Goal: Task Accomplishment & Management: Complete application form

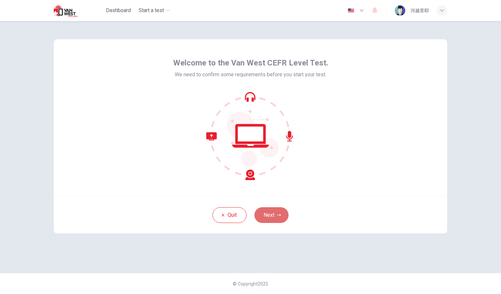
click at [273, 212] on button "Next" at bounding box center [271, 215] width 34 height 16
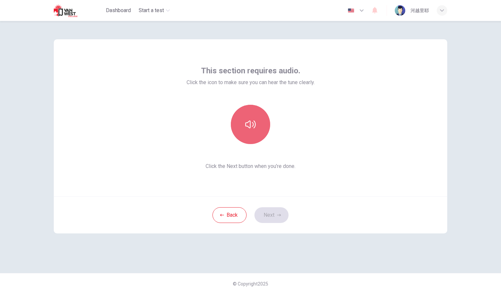
click at [253, 132] on button "button" at bounding box center [250, 124] width 39 height 39
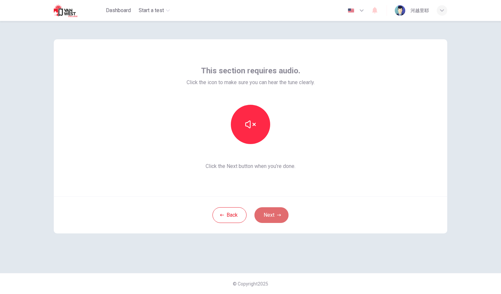
click at [278, 216] on icon "button" at bounding box center [279, 215] width 4 height 4
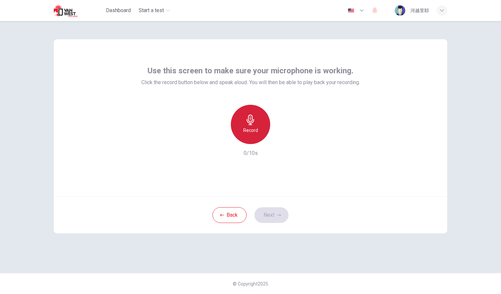
click at [243, 128] on h6 "Record" at bounding box center [250, 130] width 15 height 8
click at [243, 128] on div "Stop" at bounding box center [250, 124] width 39 height 39
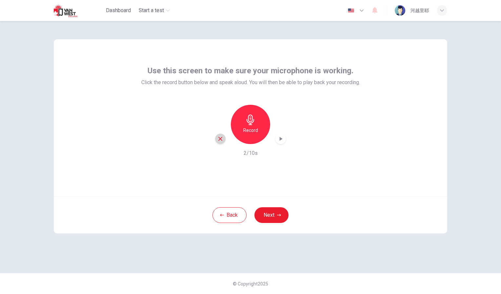
click at [219, 138] on icon "button" at bounding box center [220, 139] width 6 height 6
click at [242, 133] on div "Record" at bounding box center [250, 124] width 39 height 39
click at [242, 133] on div "Stop" at bounding box center [250, 124] width 39 height 39
click at [267, 217] on button "Next" at bounding box center [271, 215] width 34 height 16
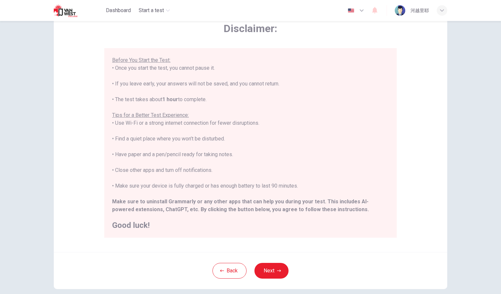
scroll to position [36, 0]
click at [272, 269] on button "Next" at bounding box center [271, 271] width 34 height 16
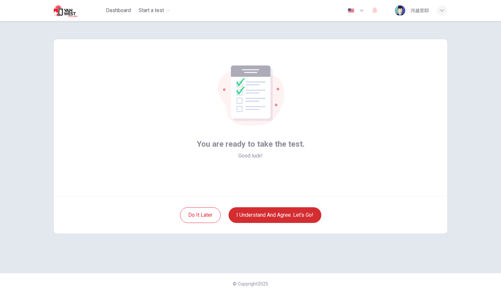
scroll to position [0, 0]
click at [263, 219] on button "I understand and agree. Let’s go!" at bounding box center [274, 215] width 93 height 16
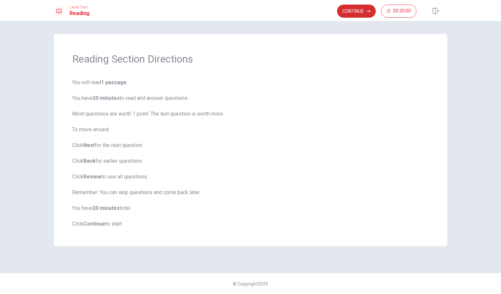
click at [360, 12] on button "Continue" at bounding box center [356, 11] width 39 height 13
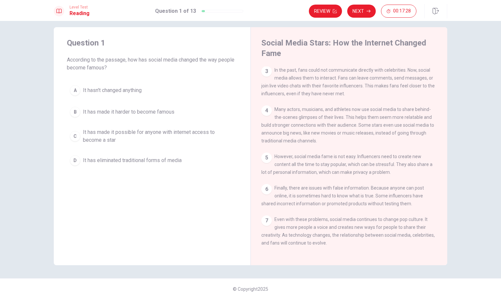
scroll to position [7, 0]
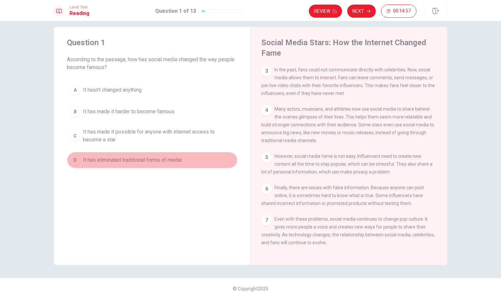
click at [74, 161] on div "D" at bounding box center [75, 160] width 10 height 10
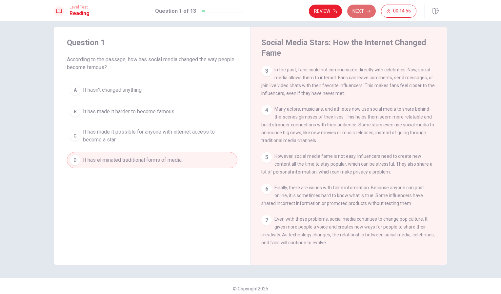
click at [362, 12] on button "Next" at bounding box center [361, 11] width 28 height 13
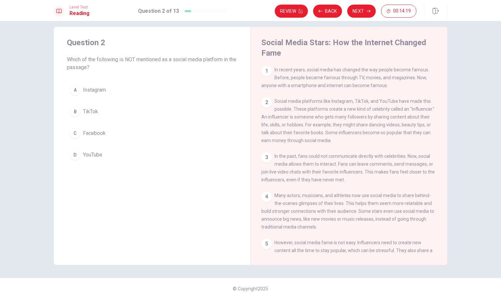
scroll to position [0, 0]
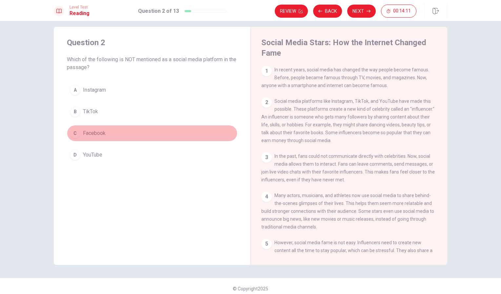
click at [72, 133] on div "C" at bounding box center [75, 133] width 10 height 10
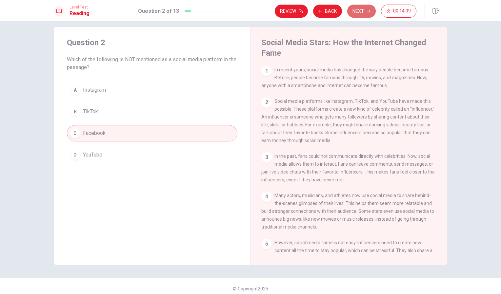
click at [356, 7] on button "Next" at bounding box center [361, 11] width 28 height 13
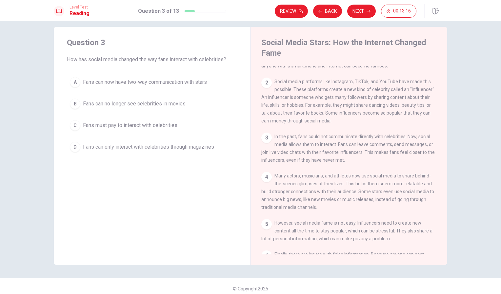
scroll to position [20, 0]
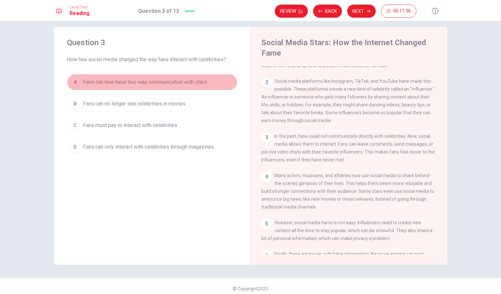
click at [74, 82] on div "A" at bounding box center [75, 82] width 10 height 10
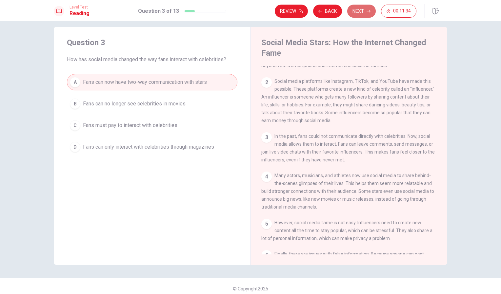
click at [370, 11] on icon "button" at bounding box center [368, 11] width 4 height 3
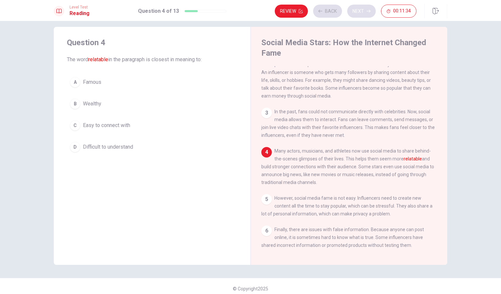
scroll to position [48, 0]
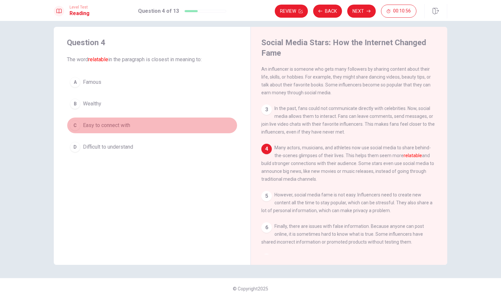
click at [72, 126] on div "C" at bounding box center [75, 125] width 10 height 10
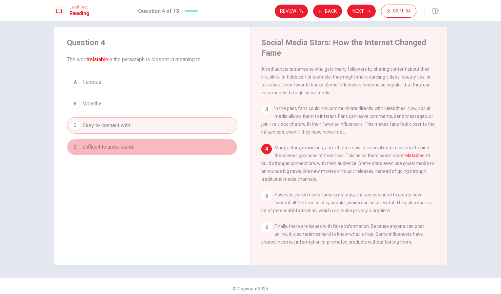
click at [74, 144] on div "D" at bounding box center [75, 147] width 10 height 10
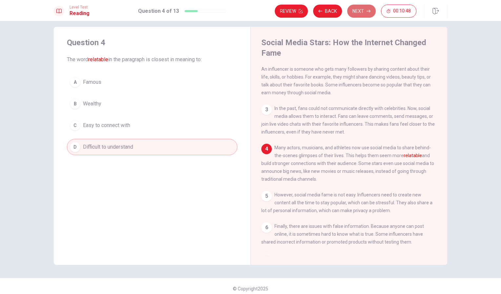
click at [362, 11] on button "Next" at bounding box center [361, 11] width 28 height 13
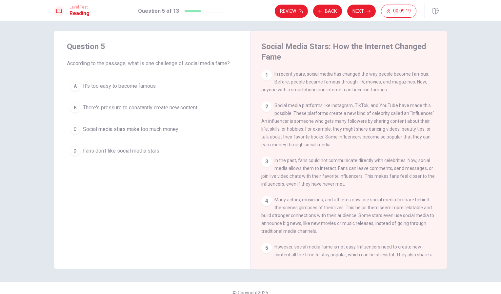
scroll to position [3, 0]
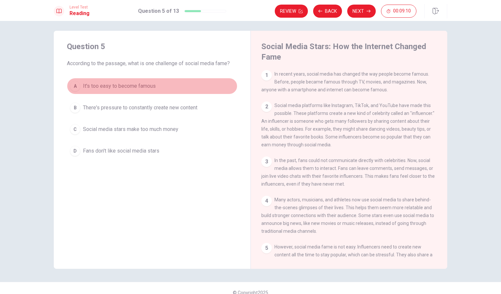
click at [73, 86] on div "A" at bounding box center [75, 86] width 10 height 10
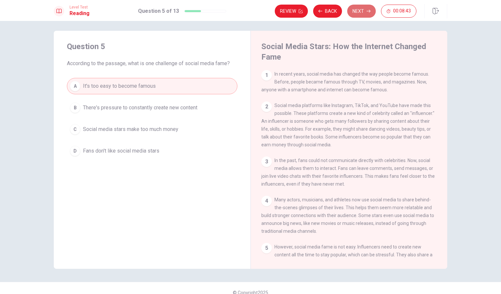
click at [367, 6] on button "Next" at bounding box center [361, 11] width 28 height 13
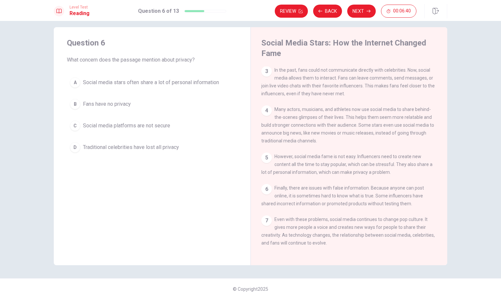
scroll to position [7, 0]
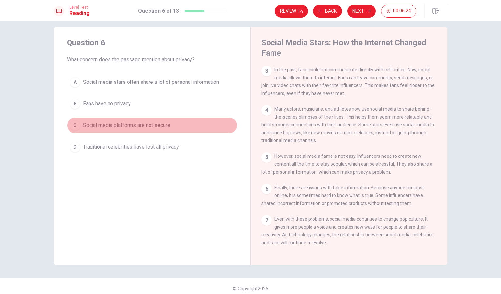
click at [75, 125] on div "C" at bounding box center [75, 125] width 10 height 10
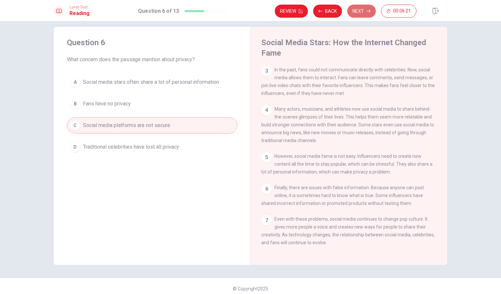
click at [363, 14] on button "Next" at bounding box center [361, 11] width 28 height 13
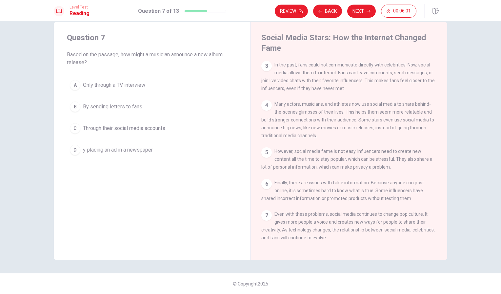
scroll to position [0, 0]
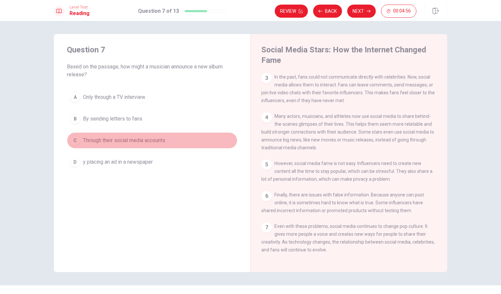
click at [75, 139] on div "C" at bounding box center [75, 140] width 10 height 10
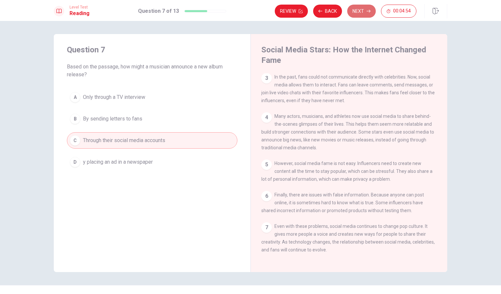
click at [358, 10] on button "Next" at bounding box center [361, 11] width 28 height 13
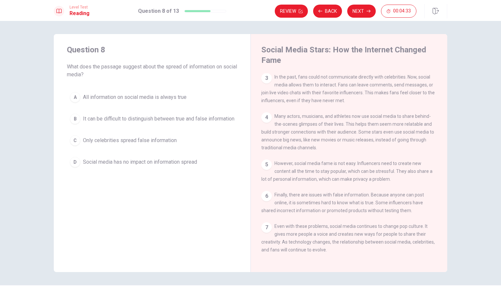
scroll to position [12, 0]
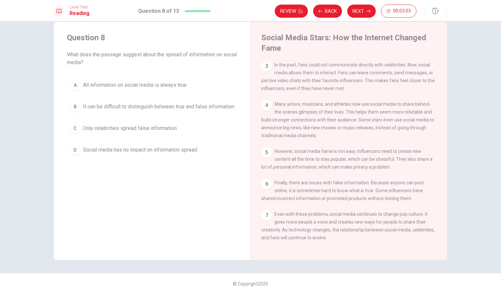
click at [70, 109] on div "B" at bounding box center [75, 107] width 10 height 10
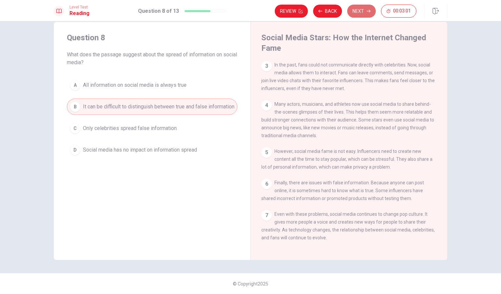
click at [358, 9] on button "Next" at bounding box center [361, 11] width 28 height 13
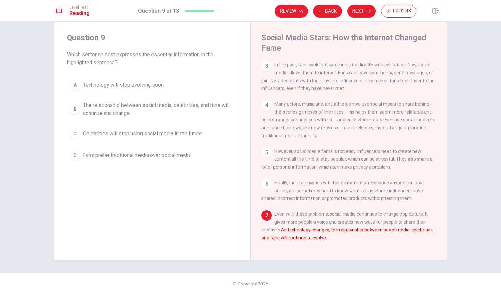
click at [282, 235] on font "As technology changes, the relationship between social media, celebrities, and …" at bounding box center [347, 233] width 172 height 13
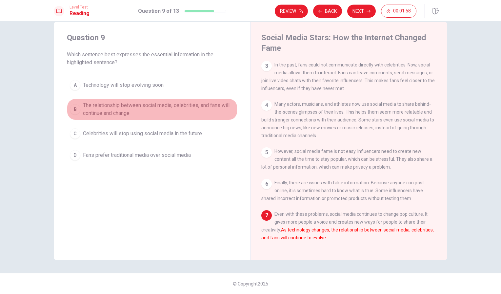
click at [71, 108] on div "B" at bounding box center [75, 109] width 10 height 10
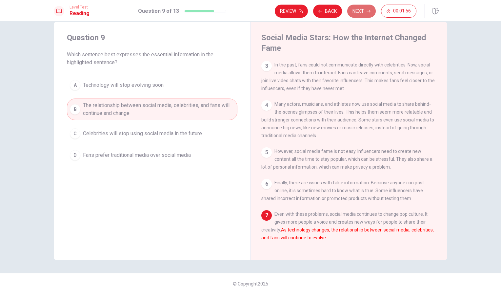
click at [364, 10] on button "Next" at bounding box center [361, 11] width 28 height 13
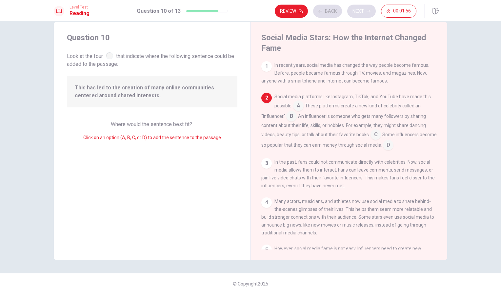
scroll to position [32, 0]
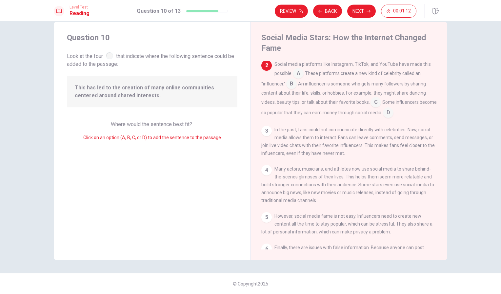
click at [290, 86] on input at bounding box center [291, 84] width 10 height 10
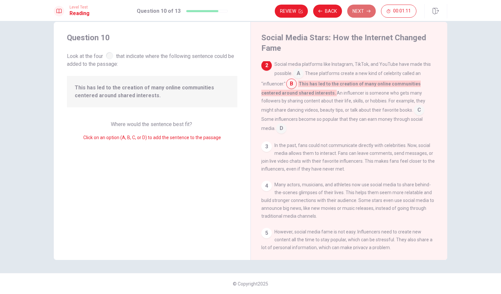
click at [365, 7] on button "Next" at bounding box center [361, 11] width 28 height 13
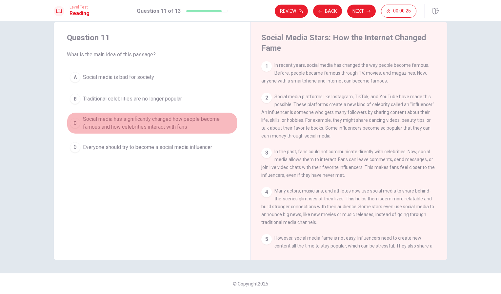
click at [72, 128] on div "C" at bounding box center [75, 123] width 10 height 10
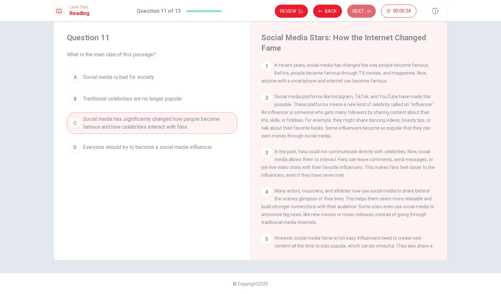
click at [359, 10] on button "Next" at bounding box center [361, 11] width 28 height 13
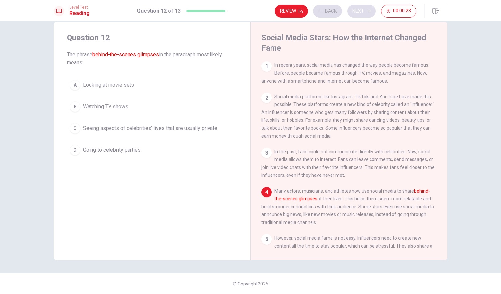
scroll to position [48, 0]
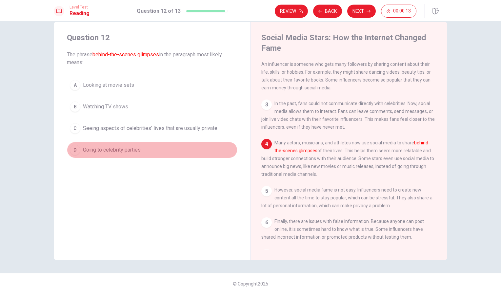
click at [76, 147] on div "D" at bounding box center [75, 150] width 10 height 10
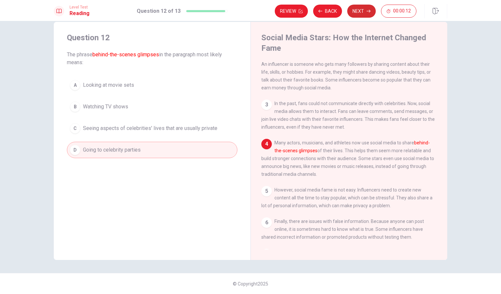
click at [364, 7] on button "Next" at bounding box center [361, 11] width 28 height 13
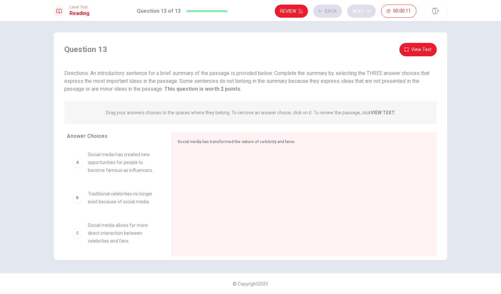
scroll to position [2, 0]
click at [76, 168] on div "A Social media has created new opportunities for people to become famous as inf…" at bounding box center [114, 163] width 84 height 24
click at [75, 165] on div "A" at bounding box center [77, 162] width 10 height 10
click at [74, 165] on div "A" at bounding box center [77, 162] width 10 height 10
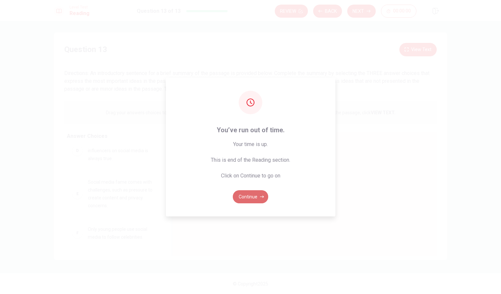
click at [256, 196] on button "Continue" at bounding box center [250, 196] width 35 height 13
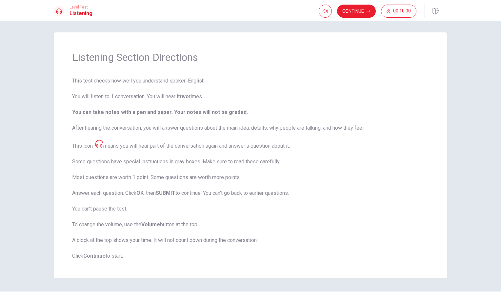
click at [100, 142] on icon at bounding box center [99, 144] width 8 height 8
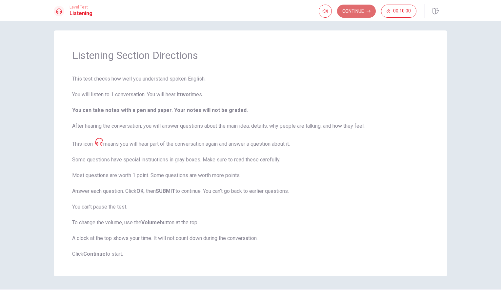
click at [365, 10] on button "Continue" at bounding box center [356, 11] width 39 height 13
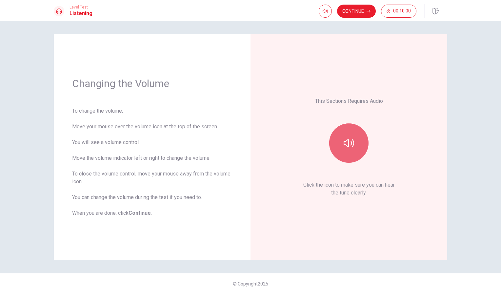
click at [355, 159] on button "button" at bounding box center [348, 142] width 39 height 39
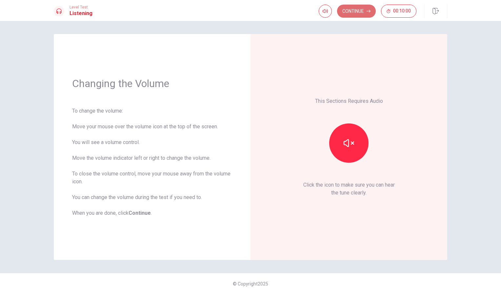
click at [352, 10] on button "Continue" at bounding box center [356, 11] width 39 height 13
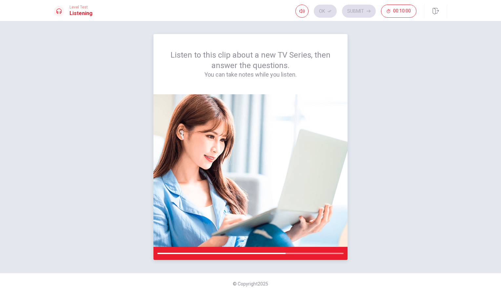
click at [289, 145] on img at bounding box center [250, 170] width 194 height 153
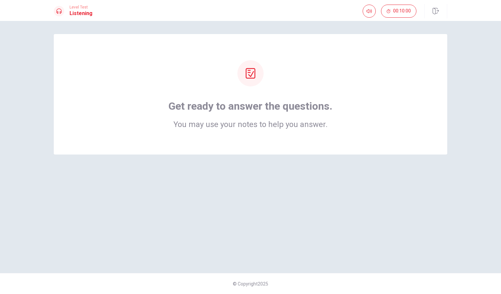
click at [249, 76] on icon at bounding box center [250, 73] width 10 height 10
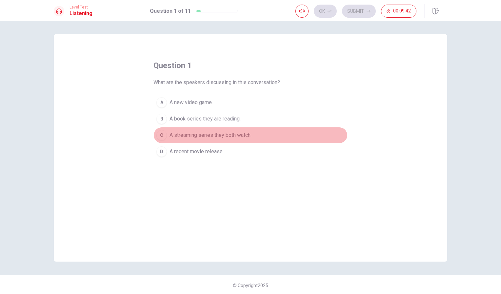
click at [164, 134] on div "C" at bounding box center [161, 135] width 10 height 10
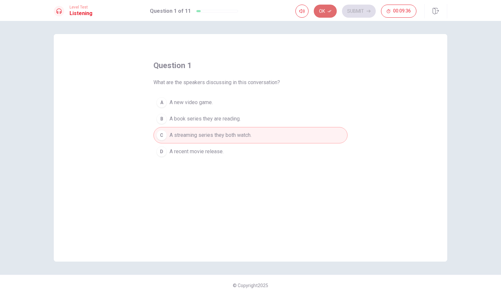
click at [327, 11] on button "Ok" at bounding box center [324, 11] width 23 height 13
click at [356, 13] on button "Submit" at bounding box center [359, 11] width 34 height 13
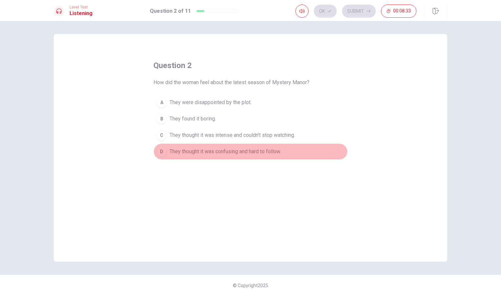
click at [161, 154] on div "D" at bounding box center [161, 151] width 10 height 10
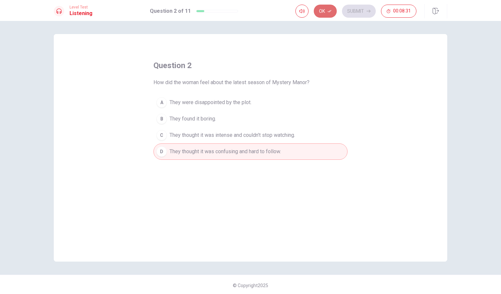
click at [319, 15] on button "Ok" at bounding box center [324, 11] width 23 height 13
click at [364, 10] on button "Submit" at bounding box center [359, 11] width 34 height 13
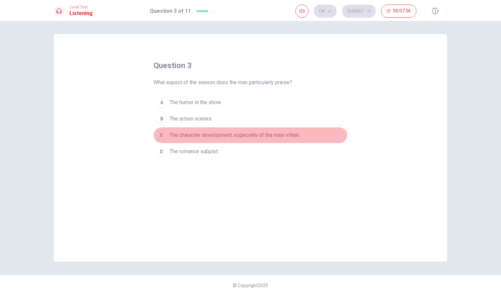
click at [161, 136] on div "C" at bounding box center [161, 135] width 10 height 10
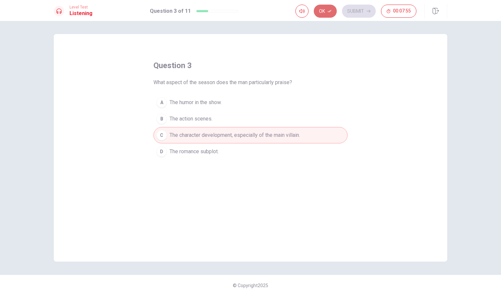
click at [325, 9] on button "Ok" at bounding box center [324, 11] width 23 height 13
click at [364, 12] on button "Submit" at bounding box center [359, 11] width 34 height 13
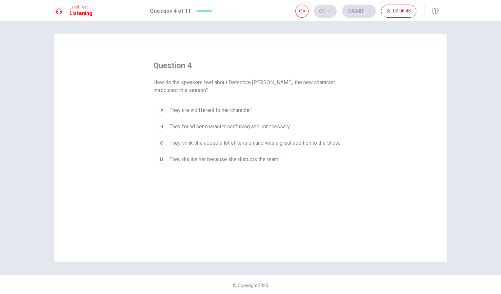
click at [161, 159] on div "D" at bounding box center [161, 159] width 10 height 10
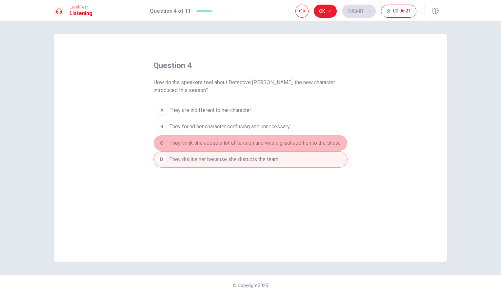
click at [159, 143] on div "C" at bounding box center [161, 143] width 10 height 10
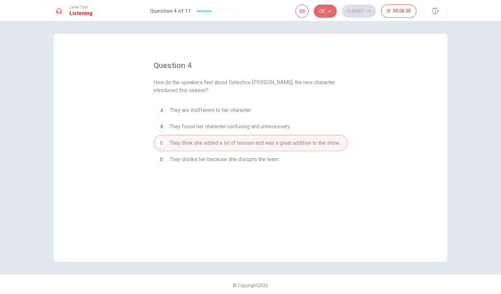
click at [322, 8] on button "Ok" at bounding box center [324, 11] width 23 height 13
click at [354, 7] on button "Submit" at bounding box center [359, 11] width 34 height 13
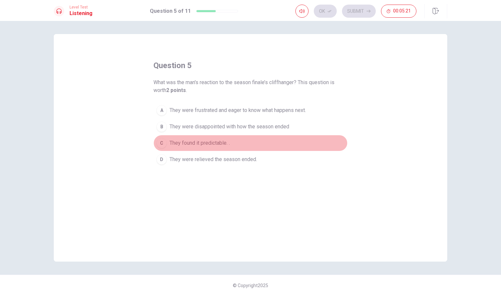
click at [161, 142] on div "C" at bounding box center [161, 143] width 10 height 10
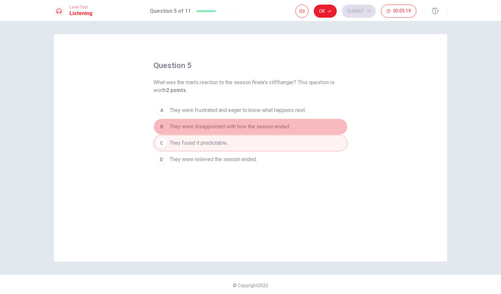
click at [160, 126] on div "B" at bounding box center [161, 127] width 10 height 10
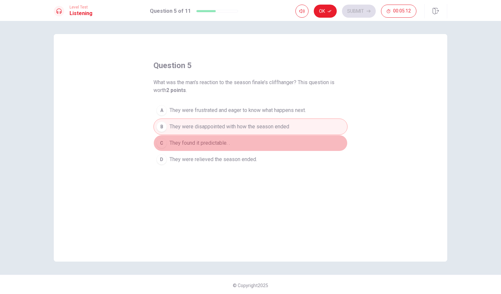
click at [160, 145] on div "C" at bounding box center [161, 143] width 10 height 10
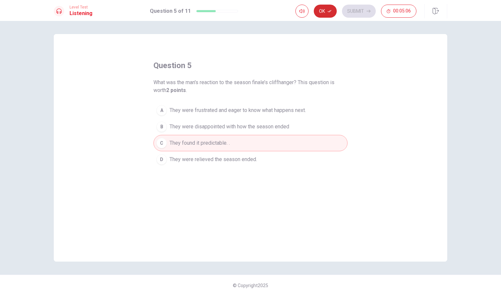
click at [326, 13] on button "Ok" at bounding box center [324, 11] width 23 height 13
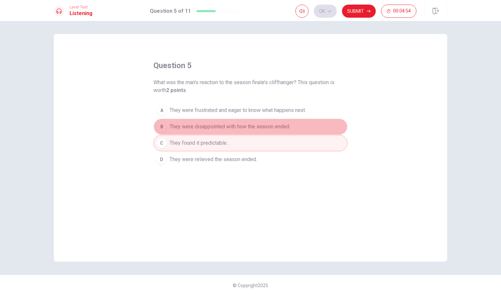
click at [275, 125] on span "They were disappointed with how the season ended" at bounding box center [229, 127] width 120 height 8
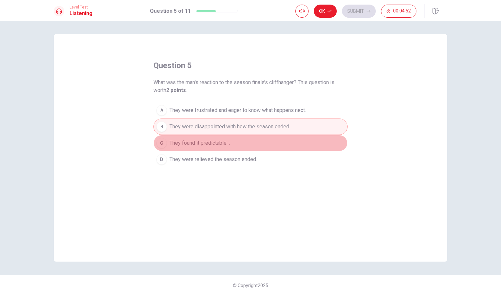
click at [253, 145] on button "C They found it predictable. ." at bounding box center [250, 143] width 194 height 16
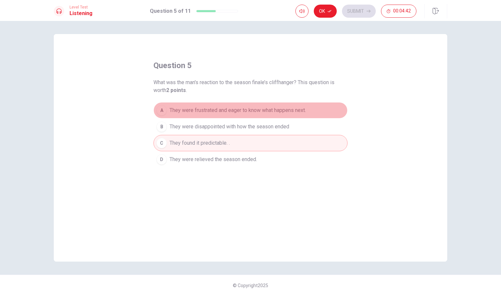
click at [210, 109] on span "They were frustrated and eager to know what happens next." at bounding box center [237, 110] width 136 height 8
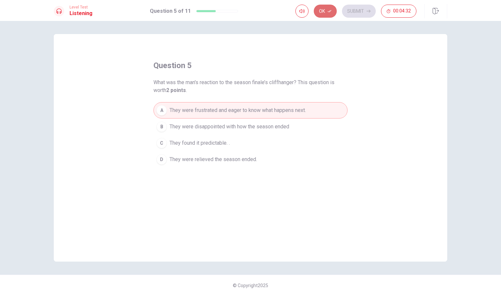
click at [324, 11] on button "Ok" at bounding box center [324, 11] width 23 height 13
click at [348, 7] on button "Submit" at bounding box center [359, 11] width 34 height 13
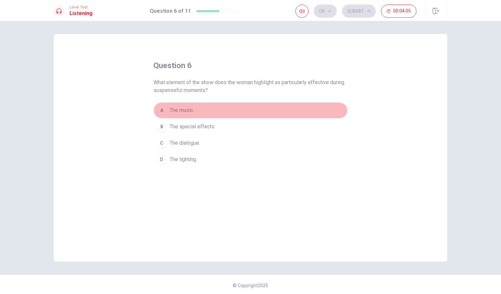
click at [160, 110] on div "A" at bounding box center [161, 110] width 10 height 10
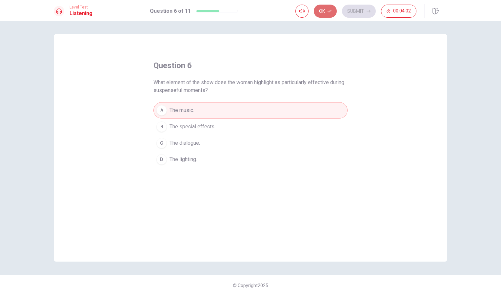
click at [318, 15] on button "Ok" at bounding box center [324, 11] width 23 height 13
click at [366, 3] on div "Level Test Listening Question 6 of 11 Ok Submit 00:04:01" at bounding box center [250, 10] width 501 height 21
click at [365, 11] on button "Submit" at bounding box center [359, 11] width 34 height 13
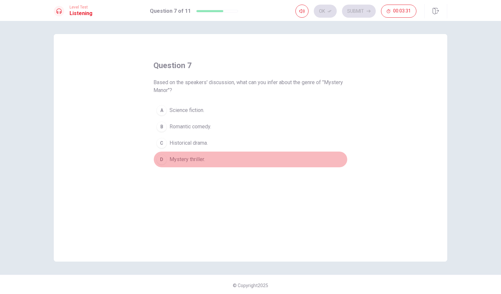
click at [160, 160] on div "D" at bounding box center [161, 159] width 10 height 10
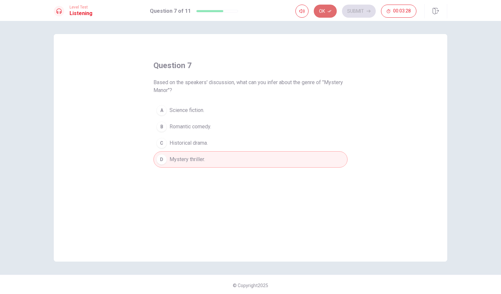
click at [323, 11] on button "Ok" at bounding box center [324, 11] width 23 height 13
click at [359, 11] on button "Submit" at bounding box center [359, 11] width 34 height 13
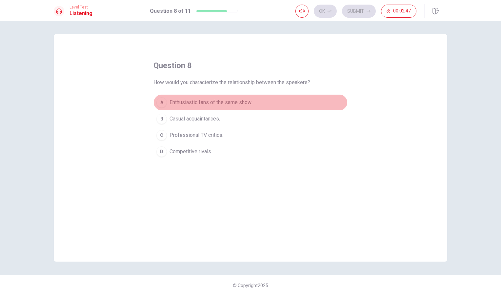
click at [160, 104] on div "A" at bounding box center [161, 102] width 10 height 10
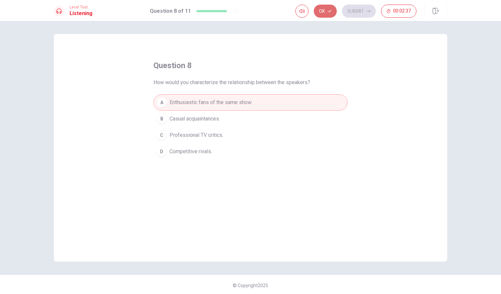
click at [327, 8] on button "Ok" at bounding box center [324, 11] width 23 height 13
click at [351, 8] on button "Submit" at bounding box center [359, 11] width 34 height 13
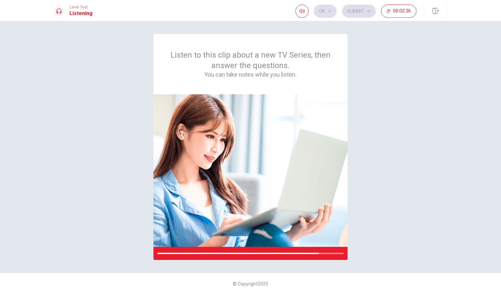
click at [351, 6] on div "Ok Submit 00:02:36" at bounding box center [355, 11] width 121 height 13
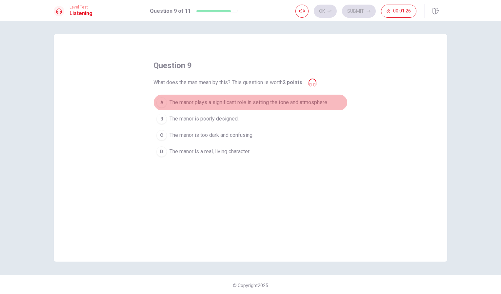
click at [162, 103] on div "A" at bounding box center [161, 102] width 10 height 10
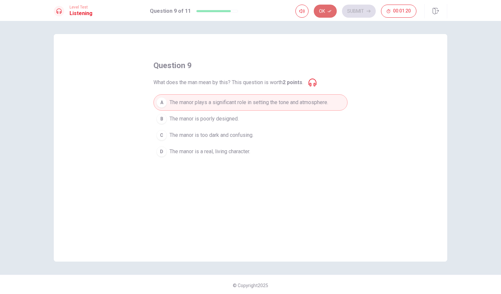
click at [326, 8] on button "Ok" at bounding box center [324, 11] width 23 height 13
click at [354, 13] on button "Submit" at bounding box center [359, 11] width 34 height 13
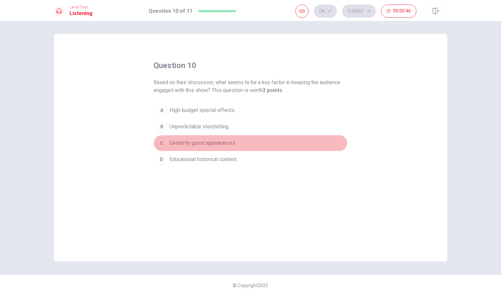
click at [161, 144] on div "C" at bounding box center [161, 143] width 10 height 10
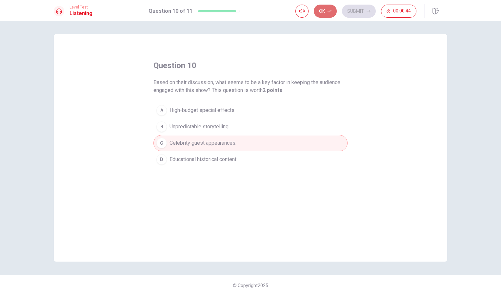
click at [326, 10] on button "Ok" at bounding box center [324, 11] width 23 height 13
click at [354, 11] on button "Submit" at bounding box center [359, 11] width 34 height 13
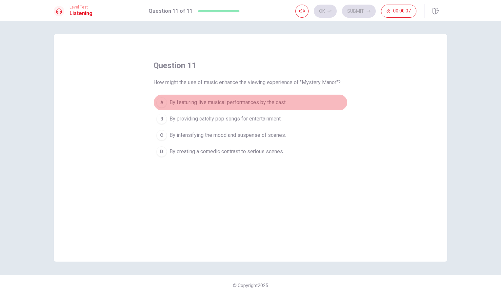
click at [157, 100] on div "A" at bounding box center [161, 102] width 10 height 10
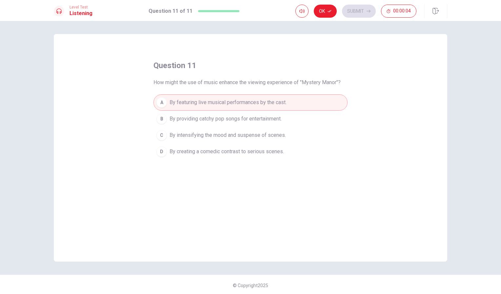
click at [159, 131] on div "C" at bounding box center [161, 135] width 10 height 10
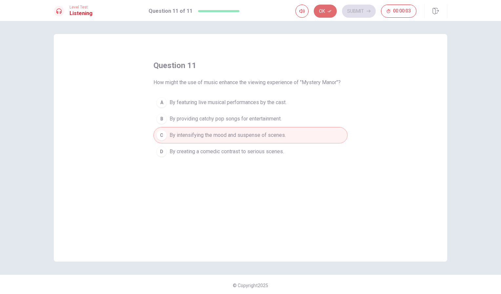
click at [320, 14] on button "Ok" at bounding box center [324, 11] width 23 height 13
click at [349, 14] on button "Submit" at bounding box center [359, 11] width 34 height 13
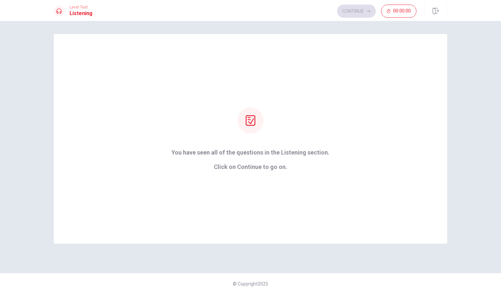
click at [349, 14] on div "Continue 00:00:00" at bounding box center [376, 11] width 79 height 13
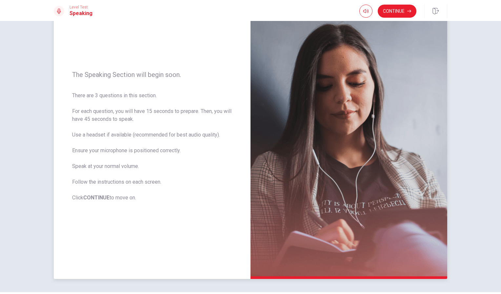
scroll to position [41, 0]
click at [404, 10] on button "Continue" at bounding box center [396, 11] width 39 height 13
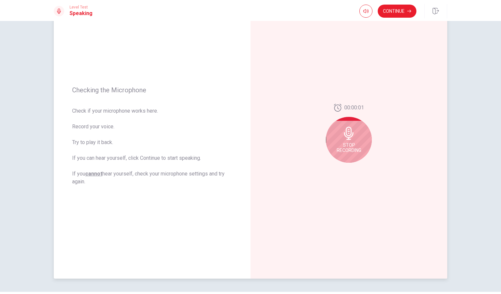
click at [342, 135] on icon at bounding box center [348, 133] width 13 height 13
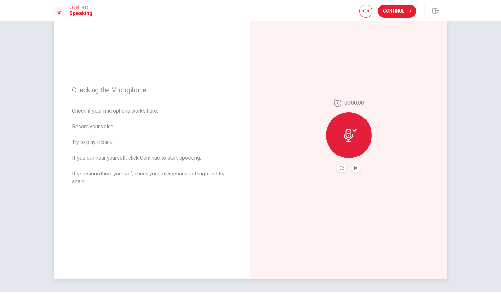
click at [351, 143] on div at bounding box center [349, 135] width 46 height 46
click at [399, 11] on button "Continue" at bounding box center [396, 11] width 39 height 13
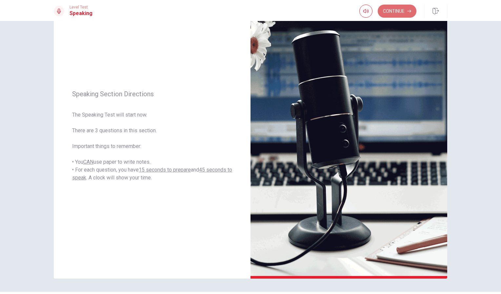
click at [394, 12] on button "Continue" at bounding box center [396, 11] width 39 height 13
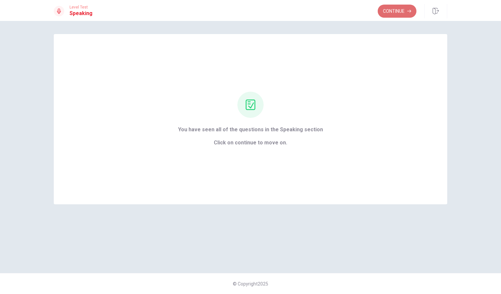
click at [394, 11] on button "Continue" at bounding box center [396, 11] width 39 height 13
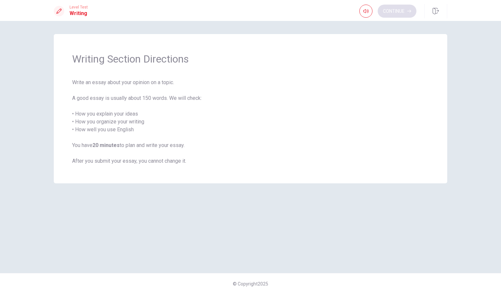
click at [394, 11] on div "Continue" at bounding box center [387, 11] width 57 height 13
click at [401, 9] on button "Continue" at bounding box center [396, 11] width 39 height 13
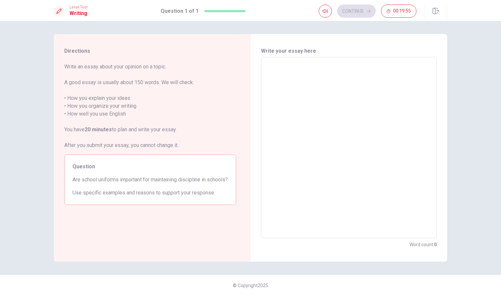
click at [263, 67] on div "x ​" at bounding box center [349, 147] width 176 height 181
type textarea "i"
type textarea "x"
type textarea "I"
type textarea "x"
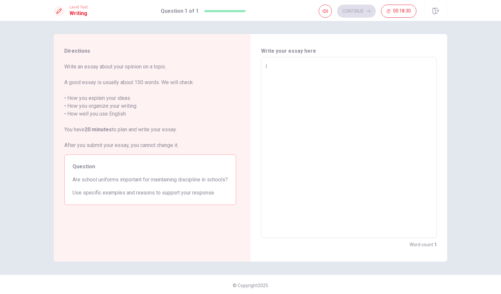
type textarea "I"
type textarea "x"
type textarea "I t"
type textarea "x"
type textarea "I th"
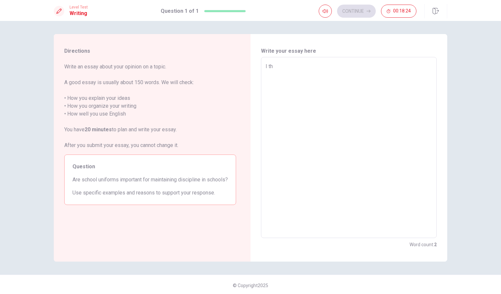
type textarea "x"
type textarea "I thi"
type textarea "x"
type textarea "I thin"
type textarea "x"
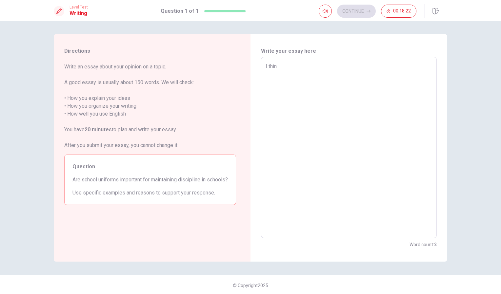
type textarea "I think"
type textarea "x"
type textarea "I think"
type textarea "x"
type textarea "I think s"
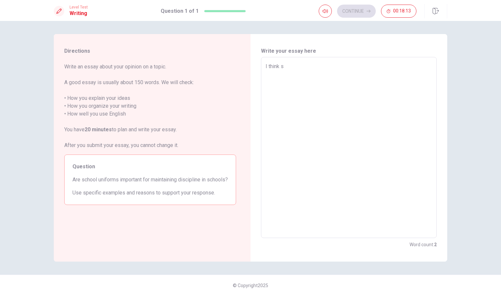
type textarea "x"
type textarea "I think sc"
type textarea "x"
type textarea "I think sch"
type textarea "x"
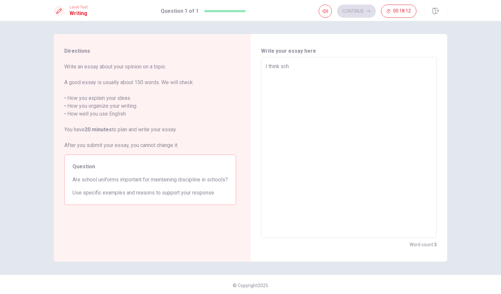
type textarea "I think scho"
type textarea "x"
type textarea "I think schoo"
type textarea "x"
type textarea "I think school"
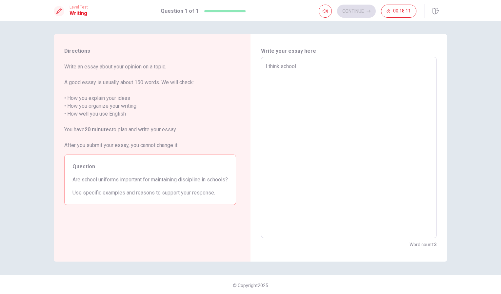
type textarea "x"
type textarea "I think school"
type textarea "x"
type textarea "I think school u"
type textarea "x"
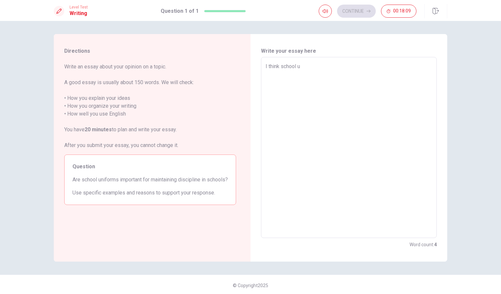
type textarea "I think school un"
type textarea "x"
type textarea "I think school uni"
type textarea "x"
type textarea "I think school unif"
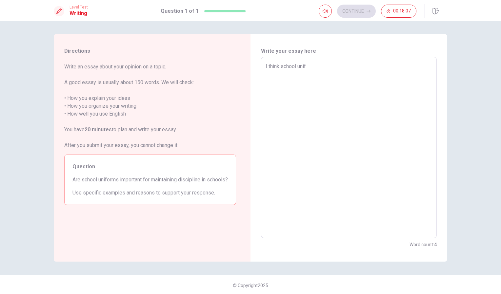
type textarea "x"
type textarea "I think school unifo"
type textarea "x"
type textarea "I think school [DEMOGRAPHIC_DATA]"
type textarea "x"
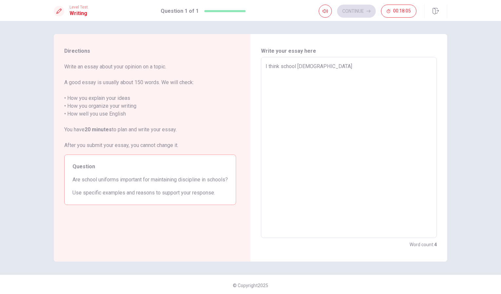
type textarea "I think school uniform"
type textarea "x"
type textarea "I think school uniforms"
type textarea "x"
type textarea "I think school uniforms"
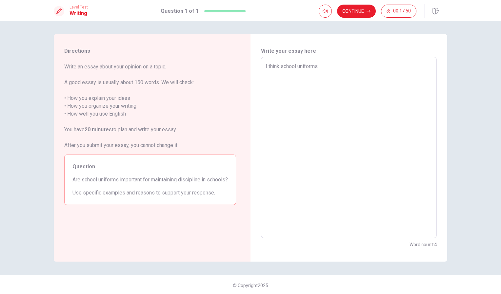
type textarea "x"
type textarea "I think school uniforms f"
type textarea "x"
type textarea "I think school uniforms fo"
type textarea "x"
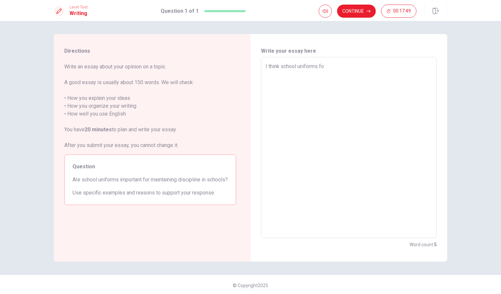
type textarea "I think school uniforms for"
type textarea "x"
type textarea "I think school uniforms for"
type textarea "x"
type textarea "I think school uniforms for m"
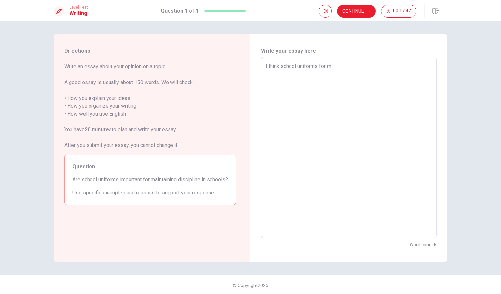
type textarea "x"
type textarea "I think school uniforms for ma"
type textarea "x"
type textarea "I think school uniforms for mai"
type textarea "x"
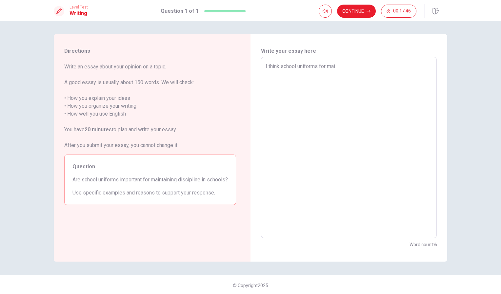
type textarea "I think school uniforms for main"
type textarea "x"
type textarea "I think school uniforms for maint"
type textarea "x"
type textarea "I think school uniforms for mainta"
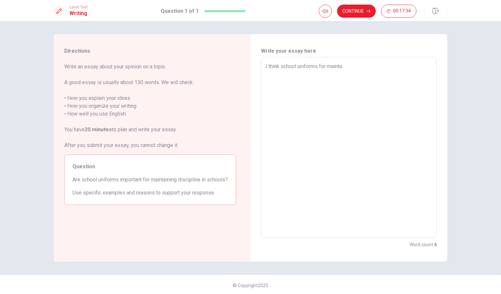
type textarea "x"
type textarea "I think school uniforms for maintai"
type textarea "x"
type textarea "I think school uniforms for maintain"
type textarea "x"
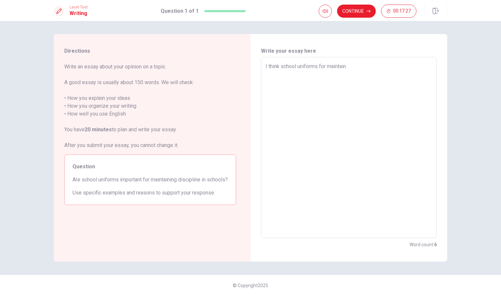
type textarea "I think school uniforms for maintaini"
type textarea "x"
type textarea "I think school uniforms for maintainin"
type textarea "x"
type textarea "I think school uniforms for maintaining"
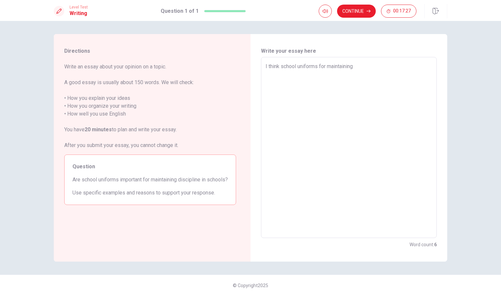
type textarea "x"
type textarea "I think school uniforms for maintaining"
type textarea "x"
type textarea "I think school uniforms for maintaining d"
type textarea "x"
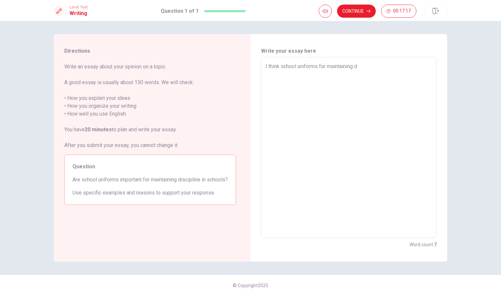
type textarea "I think school uniforms for maintaining di"
type textarea "x"
type textarea "I think school uniforms for maintaining dis"
type textarea "x"
type textarea "I think school uniforms for maintaining disc"
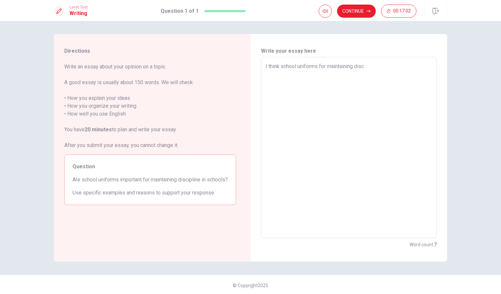
type textarea "x"
type textarea "I think school uniforms for maintaining disci"
type textarea "x"
type textarea "I think school uniforms for maintaining discip"
type textarea "x"
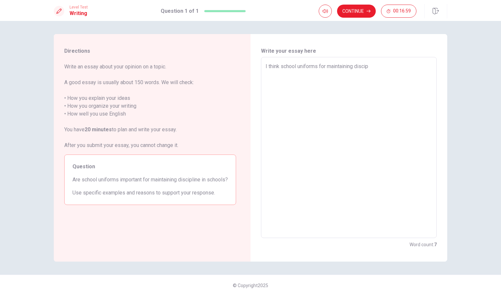
type textarea "I think school uniforms for maintaining discipl"
type textarea "x"
type textarea "I think school uniforms for maintaining discipli"
type textarea "x"
type textarea "I think school uniforms for maintaining disciplin"
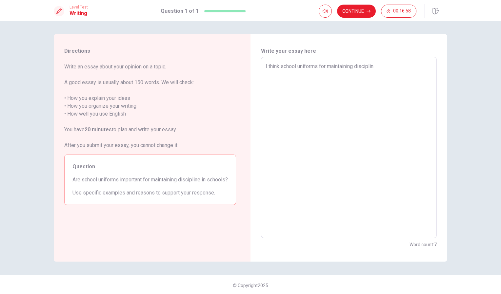
type textarea "x"
type textarea "I think school uniforms for maintaining discipline"
type textarea "x"
type textarea "I think school uniforms for maintaining discipline"
type textarea "x"
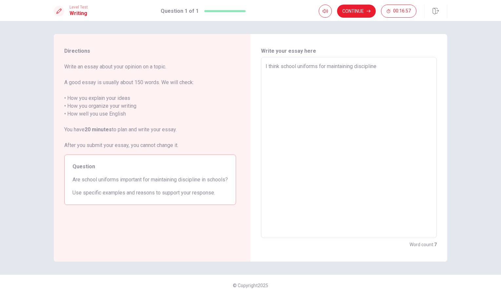
type textarea "I think school uniforms for maintaining discipline i"
type textarea "x"
type textarea "I think school uniforms for maintaining discipline in"
type textarea "x"
type textarea "I think school uniforms for maintaining discipline in"
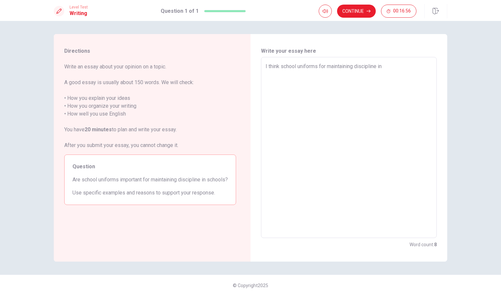
type textarea "x"
type textarea "I think school uniforms for maintaining discipline in s"
type textarea "x"
type textarea "I think school uniforms for maintaining discipline in sc"
type textarea "x"
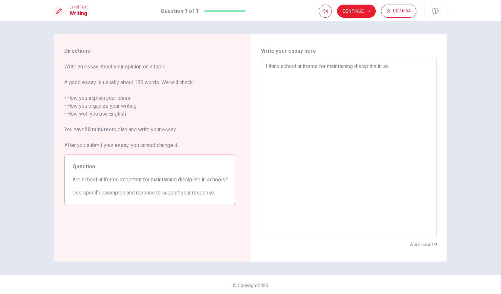
type textarea "I think school uniforms for maintaining discipline in sch"
type textarea "x"
type textarea "I think school uniforms for maintaining discipline in scho"
type textarea "x"
type textarea "I think school uniforms for maintaining discipline in schoo"
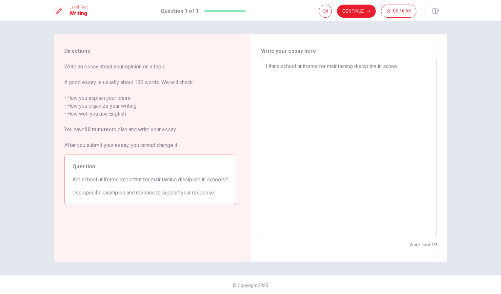
type textarea "x"
type textarea "I think school uniforms for maintaining discipline in school"
type textarea "x"
type textarea "I think school uniforms for maintaining discipline in school."
click at [344, 66] on textarea "I think school uniforms for maintaining discipline in school." at bounding box center [348, 148] width 166 height 170
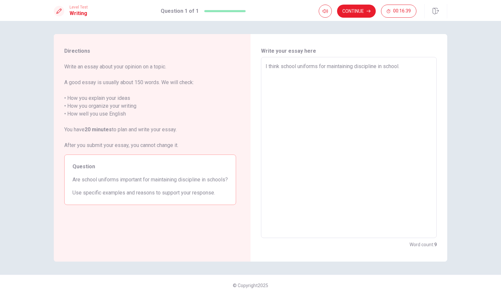
click at [353, 67] on textarea "I think school uniforms for maintaining discipline in school." at bounding box center [348, 148] width 166 height 170
type textarea "x"
type textarea "I think school uniforms for maintainin discipline in school."
type textarea "x"
type textarea "I think school uniforms for maintaini discipline in school."
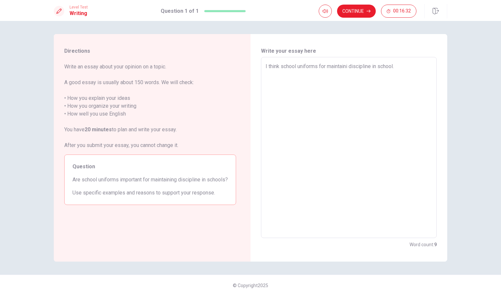
type textarea "x"
type textarea "I think school uniforms for maintain discipline in school."
click at [403, 63] on textarea "I think school uniforms for maintain discipline in school." at bounding box center [348, 148] width 166 height 170
type textarea "x"
type textarea "I think school uniforms for maintain discipline in school.B"
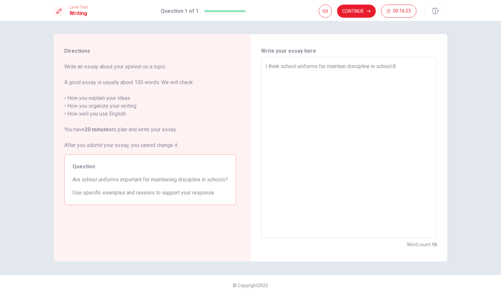
type textarea "x"
type textarea "I think school uniforms for maintain discipline in school."
type textarea "x"
type textarea "I think school uniforms for maintain discipline in school."
type textarea "x"
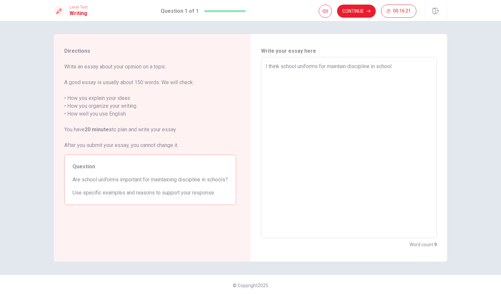
type textarea "I think school uniforms for maintain discipline in school. B"
type textarea "x"
type textarea "I think school uniforms for maintain discipline in school."
type textarea "x"
type textarea "I think school uniforms for maintain discipline in school."
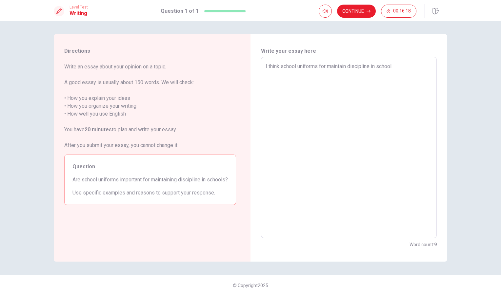
type textarea "x"
type textarea "I think school uniforms for maintain discipline in school.B"
type textarea "x"
type textarea "I think school uniforms for maintain discipline in school."
type textarea "x"
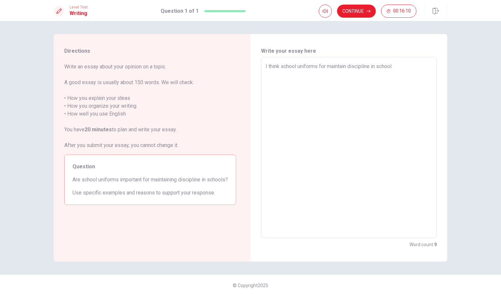
type textarea "I think school uniforms for maintain discipline in school."
type textarea "x"
type textarea "I think school uniforms for maintain discipline in school. B"
type textarea "x"
type textarea "I think school uniforms for maintain discipline in school. Be"
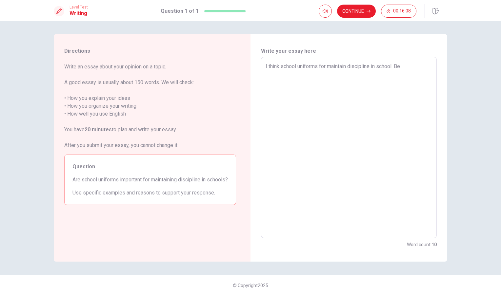
type textarea "x"
type textarea "I think school uniforms for maintain discipline in school. Bec"
type textarea "x"
type textarea "I think school uniforms for maintain discipline in school. Beco"
type textarea "x"
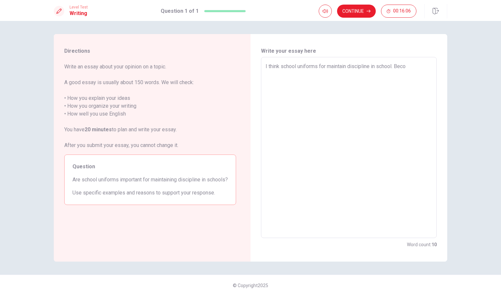
type textarea "I think school uniforms for maintain discipline in school. Becou"
type textarea "x"
type textarea "I think school uniforms for maintain discipline in school. Becous"
type textarea "x"
type textarea "I think school uniforms for maintain discipline in school. Becouse"
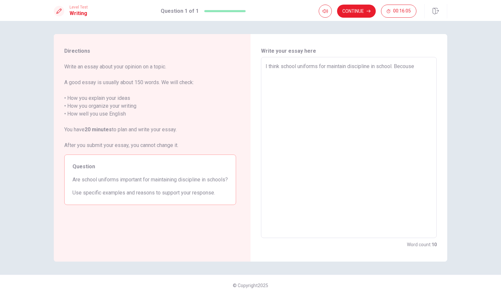
type textarea "x"
type textarea "I think school uniforms for maintain discipline in school. Becouse,"
type textarea "x"
type textarea "I think school uniforms for maintain discipline in school. Becouse,i"
type textarea "x"
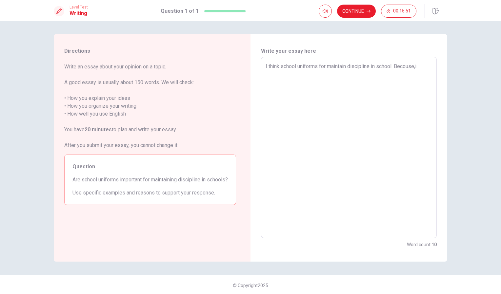
type textarea "I think school uniforms for maintain discipline in school. Becouse,"
type textarea "x"
type textarea "I think school uniforms for maintain discipline in school. Becouse,I"
type textarea "x"
type textarea "I think school uniforms for maintain discipline in school. Becouse,"
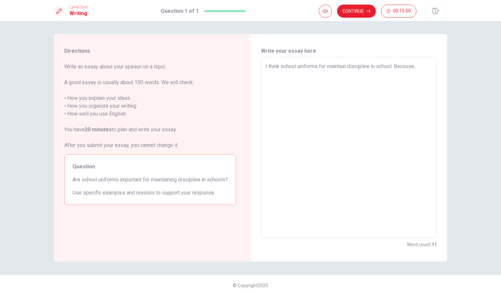
type textarea "x"
type textarea "I think school uniforms for maintain discipline in school. Becouse,"
type textarea "x"
type textarea "I think school uniforms for maintain discipline in school. Becouse, I"
click at [407, 65] on textarea "I think school uniforms for maintain discipline in school. Becouse, I" at bounding box center [348, 148] width 166 height 170
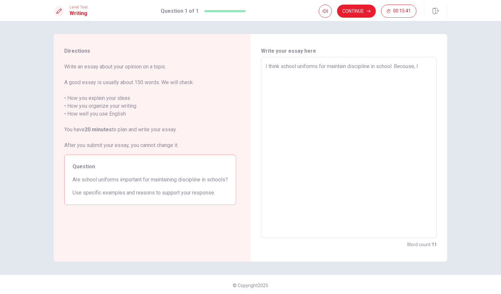
type textarea "x"
type textarea "I think school uniforms for maintain discipline in school. Becuse, I"
type textarea "x"
type textarea "I think school uniforms for maintain discipline in school. Because, I"
click at [425, 64] on textarea "I think school uniforms for maintain discipline in school. Because, I" at bounding box center [348, 148] width 166 height 170
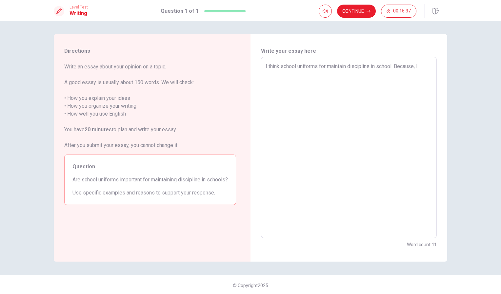
type textarea "x"
type textarea "I think school uniforms for maintain discipline in school. Because, I"
type textarea "x"
type textarea "I think school uniforms for maintain discipline in school. Because, I h"
type textarea "x"
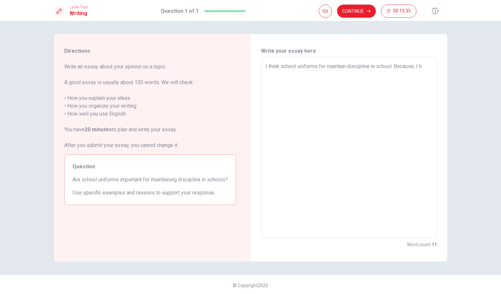
type textarea "I think school uniforms for maintain discipline in school. Because, I he"
type textarea "x"
type textarea "I think school uniforms for maintain discipline in school. Because, I hev"
type textarea "x"
type textarea "I think school uniforms for maintain discipline in school. Because, I heve"
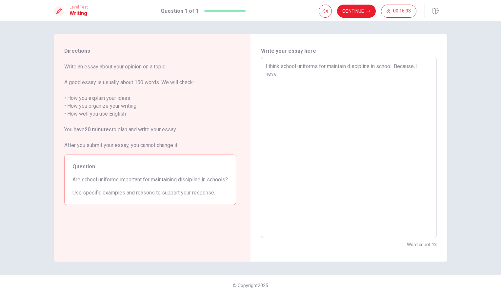
type textarea "x"
type textarea "I think school uniforms for maintain discipline in school. Because, I hev"
type textarea "x"
type textarea "I think school uniforms for maintain discipline in school. Because, I he"
type textarea "x"
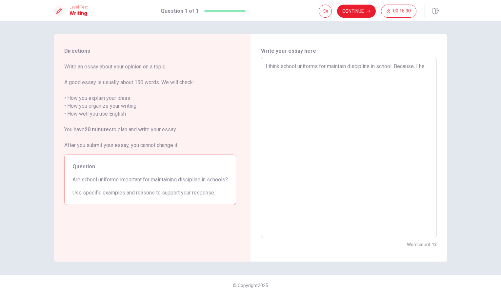
type textarea "I think school uniforms for maintain discipline in school. Because, I h"
type textarea "x"
type textarea "I think school uniforms for maintain discipline in school. Because, I ha"
type textarea "x"
type textarea "I think school uniforms for maintain discipline in school. Because, I hav"
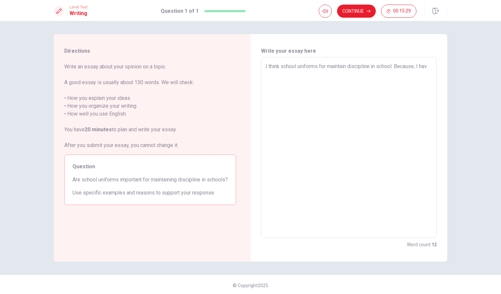
type textarea "x"
click at [296, 73] on textarea "I think school uniforms for maintain discipline in school. Because, I have unif…" at bounding box center [348, 148] width 166 height 170
click at [417, 67] on textarea "I think school uniforms for maintain discipline in school. Because, I have unif…" at bounding box center [348, 148] width 166 height 170
click at [287, 73] on textarea "I think school uniforms for maintain discipline in school. Because I have unifo…" at bounding box center [348, 148] width 166 height 170
click at [275, 73] on textarea "I think school uniforms for maintain discipline in school. Because I have unifo…" at bounding box center [348, 148] width 166 height 170
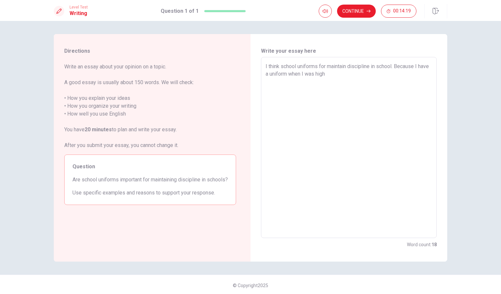
click at [275, 74] on textarea "I think school uniforms for maintain discipline in school. Because I have a uni…" at bounding box center [348, 148] width 166 height 170
click at [273, 74] on textarea "I think school uniforms for maintain discipline in school. Because I have a uni…" at bounding box center [348, 148] width 166 height 170
click at [275, 73] on textarea "I think school uniforms for maintain discipline in school. Because I have a uni…" at bounding box center [348, 148] width 166 height 170
click at [336, 73] on textarea "I think school uniforms for maintain discipline in school. Because I had a unif…" at bounding box center [348, 148] width 166 height 170
click at [334, 73] on textarea "I think school uniforms for maintain discipline in school. Because I had a unif…" at bounding box center [348, 148] width 166 height 170
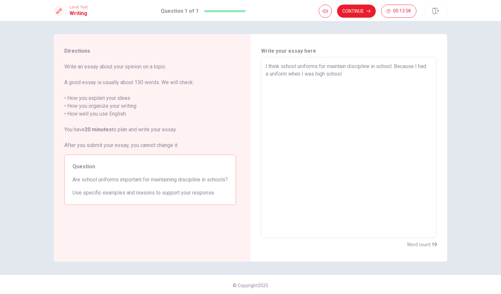
click at [356, 73] on textarea "I think school uniforms for maintain discipline in school. Because I had a unif…" at bounding box center [348, 148] width 166 height 170
click at [335, 73] on textarea "I think school uniforms for maintain discipline in school. Because I had a unif…" at bounding box center [348, 148] width 166 height 170
click at [325, 74] on textarea "I think school uniforms for maintain discipline in school. Because I had a unif…" at bounding box center [348, 148] width 166 height 170
click at [339, 73] on textarea "I think school uniforms for maintain discipline in school. Because I had a unif…" at bounding box center [348, 148] width 166 height 170
click at [362, 73] on textarea "I think school uniforms for maintain discipline in school. Because I had a unif…" at bounding box center [348, 148] width 166 height 170
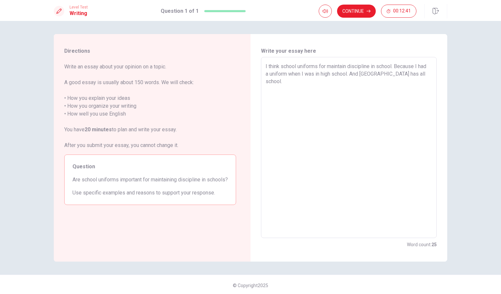
click at [417, 74] on textarea "I think school uniforms for maintain discipline in school. Because I had a unif…" at bounding box center [348, 148] width 166 height 170
click at [417, 73] on textarea "I think school uniforms for maintain discipline in school. Because I had a unif…" at bounding box center [348, 148] width 166 height 170
click at [418, 73] on textarea "I think school uniforms for maintain discipline in school. Because I had a unif…" at bounding box center [348, 148] width 166 height 170
click at [426, 75] on textarea "I think school uniforms for maintain discipline in school. Because I had a unif…" at bounding box center [348, 148] width 166 height 170
click at [403, 75] on textarea "I think school uniforms for maintain discipline in school. Because I had a unif…" at bounding box center [348, 148] width 166 height 170
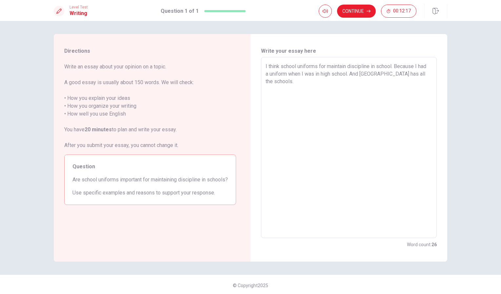
click at [287, 82] on textarea "I think school uniforms for maintain discipline in school. Because I had a unif…" at bounding box center [348, 148] width 166 height 170
click at [300, 81] on textarea "I think school uniforms for maintain discipline in school. Because I had a unif…" at bounding box center [348, 148] width 166 height 170
click at [309, 81] on textarea "I think school uniforms for maintain discipline in school. Because I had a unif…" at bounding box center [348, 148] width 166 height 170
click at [309, 82] on textarea "I think school uniforms for maintain discipline in school. Because I had a unif…" at bounding box center [348, 148] width 166 height 170
click at [341, 79] on textarea "I think school uniforms for maintain discipline in school. Because I had a unif…" at bounding box center [348, 148] width 166 height 170
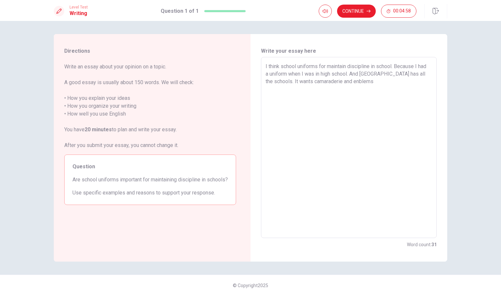
click at [358, 81] on textarea "I think school uniforms for maintain discipline in school. Because I had a unif…" at bounding box center [348, 148] width 166 height 170
click at [373, 81] on textarea "I think school uniforms for maintain discipline in school. Because I had a unif…" at bounding box center [348, 148] width 166 height 170
click at [345, 83] on textarea "I think school uniforms for maintain discipline in school. Because I had a unif…" at bounding box center [348, 148] width 166 height 170
click at [366, 81] on textarea "I think school uniforms for maintain discipline in school. Because I had a unif…" at bounding box center [348, 148] width 166 height 170
click at [392, 78] on textarea "I think school uniforms for maintain discipline in school. Because I had a unif…" at bounding box center [348, 148] width 166 height 170
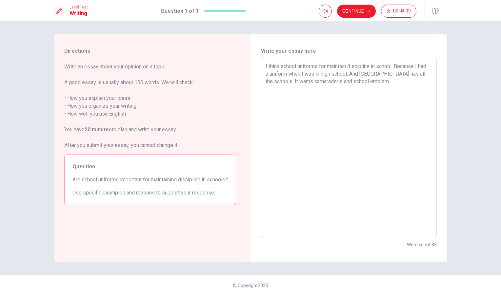
click at [362, 82] on textarea "I think school uniforms for maintain discipline in school. Because I had a unif…" at bounding box center [348, 148] width 166 height 170
click at [345, 82] on textarea "I think school uniforms for maintain discipline in school. Because I had a unif…" at bounding box center [348, 148] width 166 height 170
click at [393, 81] on textarea "I think school uniforms for maintain discipline in school. Because I had a unif…" at bounding box center [348, 148] width 166 height 170
click at [382, 80] on textarea "I think school uniforms for maintain discipline in school. Because I had a unif…" at bounding box center [348, 148] width 166 height 170
click at [369, 82] on textarea "I think school uniforms for maintain discipline in school. Because I had a unif…" at bounding box center [348, 148] width 166 height 170
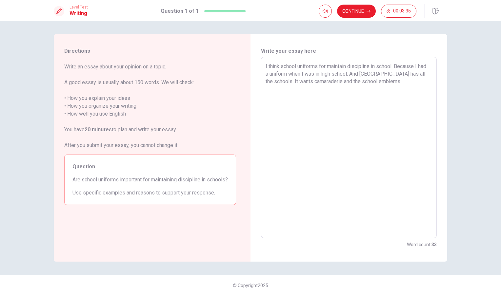
click at [401, 82] on textarea "I think school uniforms for maintain discipline in school. Because I had a unif…" at bounding box center [348, 148] width 166 height 170
click at [403, 82] on textarea "I think school uniforms for maintain discipline in school. Because I had a unif…" at bounding box center [348, 148] width 166 height 170
click at [403, 80] on textarea "I think school uniforms for maintain discipline in school. Because I had a unif…" at bounding box center [348, 148] width 166 height 170
click at [400, 82] on textarea "I think school uniforms for maintain discipline in school. Because I had a unif…" at bounding box center [348, 148] width 166 height 170
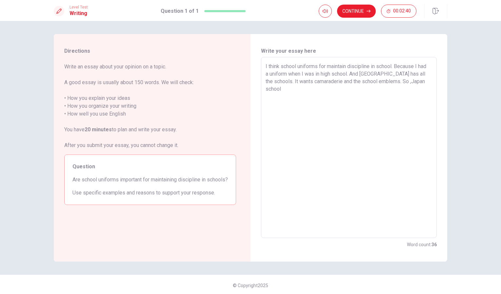
click at [293, 89] on textarea "I think school uniforms for maintain discipline in school. Because I had a unif…" at bounding box center [348, 148] width 166 height 170
click at [404, 83] on textarea "I think school uniforms for maintain discipline in school. Because I had a unif…" at bounding box center [348, 148] width 166 height 170
click at [401, 82] on textarea "I think school uniforms for maintain discipline in school. Because I had a unif…" at bounding box center [348, 148] width 166 height 170
click at [402, 82] on textarea "I think school uniforms for maintain discipline in school. Because I had a unif…" at bounding box center [348, 148] width 166 height 170
click at [284, 88] on textarea "I think school uniforms for maintain discipline in school. Because I had a unif…" at bounding box center [348, 148] width 166 height 170
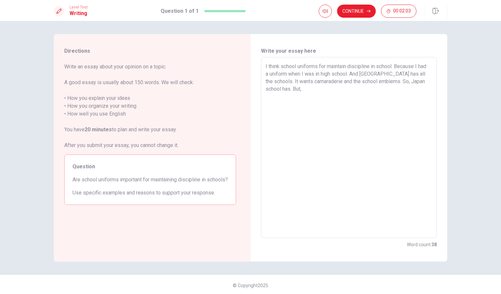
click at [405, 82] on textarea "I think school uniforms for maintain discipline in school. Because I had a unif…" at bounding box center [348, 148] width 166 height 170
click at [305, 88] on textarea "I think school uniforms for maintain discipline in school. Because I had a unif…" at bounding box center [348, 148] width 166 height 170
click at [301, 88] on textarea "I think school uniforms for maintain discipline in school. Because I had a unif…" at bounding box center [348, 148] width 166 height 170
click at [324, 90] on textarea "I think school uniforms for maintain discipline in school. Because I had a unif…" at bounding box center [348, 148] width 166 height 170
click at [426, 81] on textarea "I think school uniforms for maintain discipline in school. Because I had a unif…" at bounding box center [348, 148] width 166 height 170
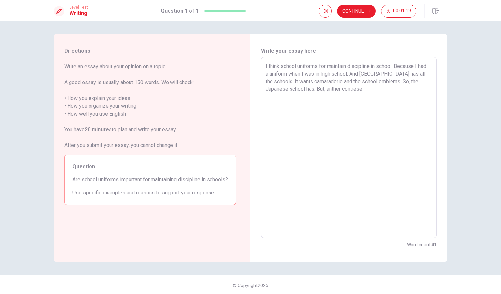
click at [331, 88] on textarea "I think school uniforms for maintain discipline in school. Because I had a unif…" at bounding box center [348, 148] width 166 height 170
click at [369, 88] on textarea "I think school uniforms for maintain discipline in school. Because I had a unif…" at bounding box center [348, 148] width 166 height 170
click at [351, 90] on textarea "I think school uniforms for maintain discipline in school. Because I had a unif…" at bounding box center [348, 148] width 166 height 170
click at [369, 89] on textarea "I think school uniforms for maintain discipline in school. Because I had a unif…" at bounding box center [348, 148] width 166 height 170
click at [376, 89] on textarea "I think school uniforms for maintain discipline in school. Because I had a unif…" at bounding box center [348, 148] width 166 height 170
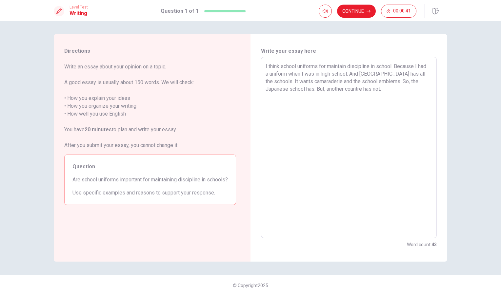
click at [393, 89] on textarea "I think school uniforms for maintain discipline in school. Because I had a unif…" at bounding box center [348, 148] width 166 height 170
click at [362, 89] on textarea "I think school uniforms for maintain discipline in school. Because I had a unif…" at bounding box center [348, 148] width 166 height 170
click at [324, 89] on textarea "I think school uniforms for maintain discipline in school. Because I had a unif…" at bounding box center [348, 148] width 166 height 170
click at [327, 89] on textarea "I think school uniforms for maintain discipline in school. Because I had a unif…" at bounding box center [348, 148] width 166 height 170
click at [393, 90] on textarea "I think school uniforms for maintain discipline in school. Because I had a unif…" at bounding box center [348, 148] width 166 height 170
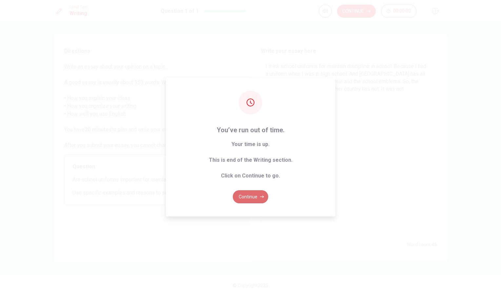
click at [250, 195] on button "Continue" at bounding box center [250, 196] width 35 height 13
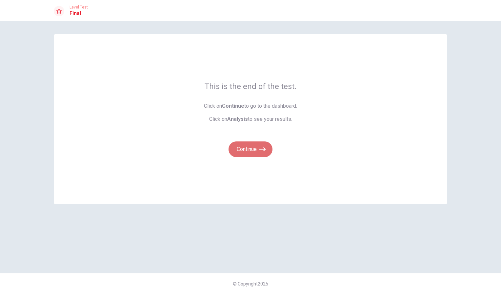
click at [250, 149] on button "Continue" at bounding box center [250, 150] width 44 height 16
